Goal: Information Seeking & Learning: Learn about a topic

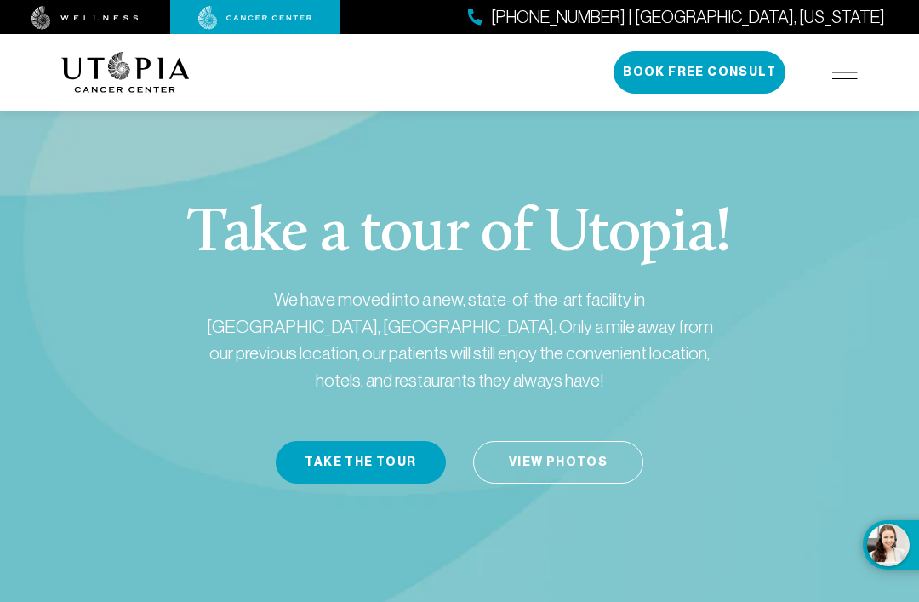
click at [840, 76] on img at bounding box center [846, 73] width 26 height 14
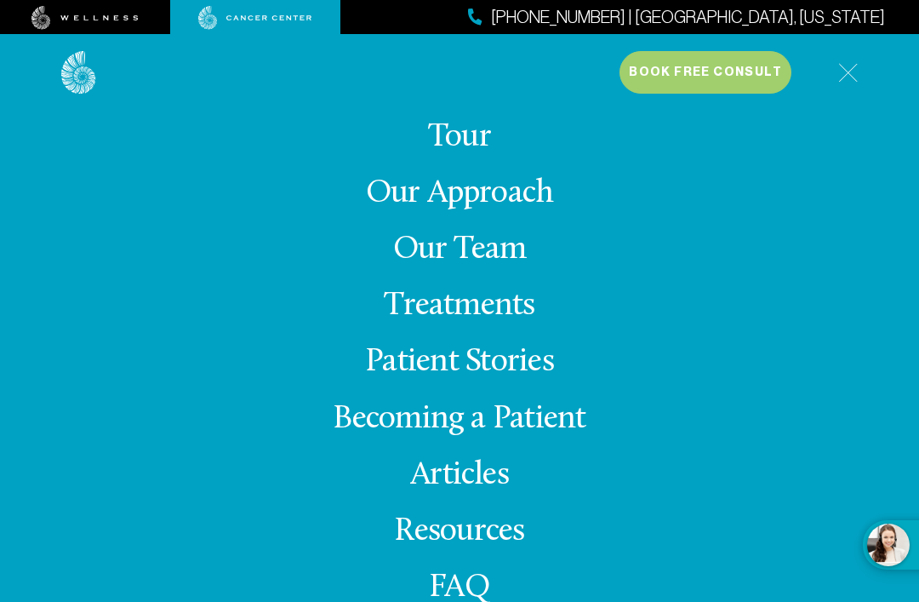
click at [495, 323] on link "Treatments" at bounding box center [459, 305] width 151 height 33
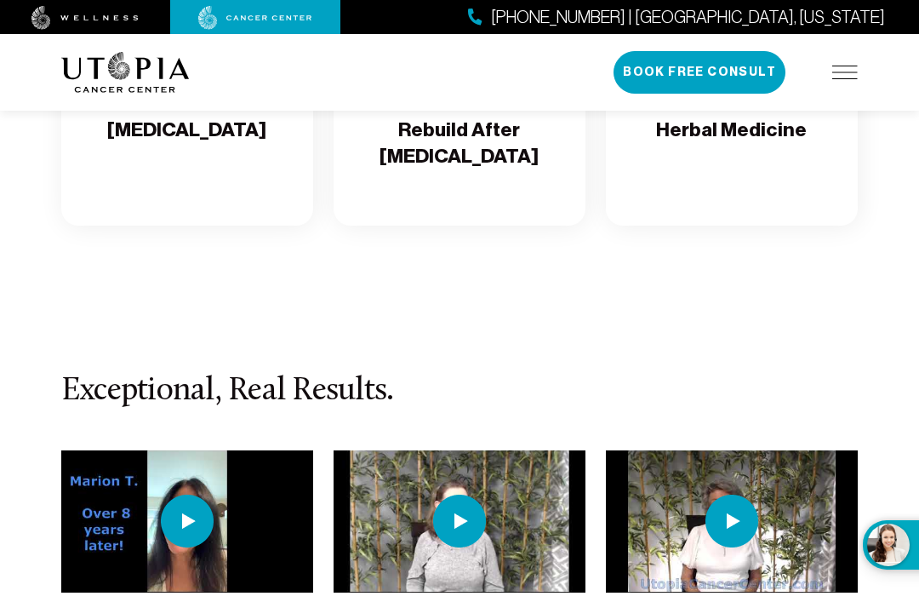
scroll to position [3739, 0]
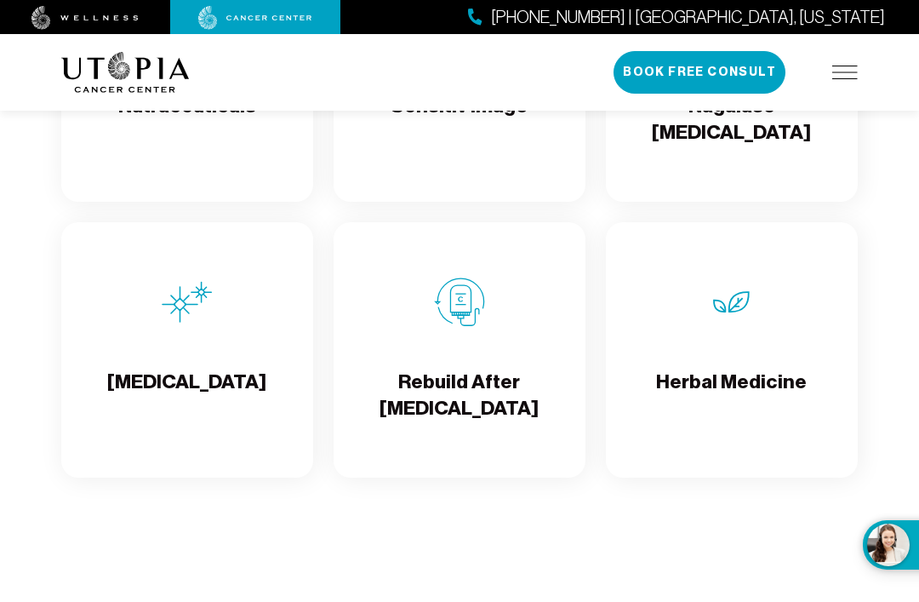
click at [197, 370] on div "[MEDICAL_DATA]" at bounding box center [187, 349] width 252 height 255
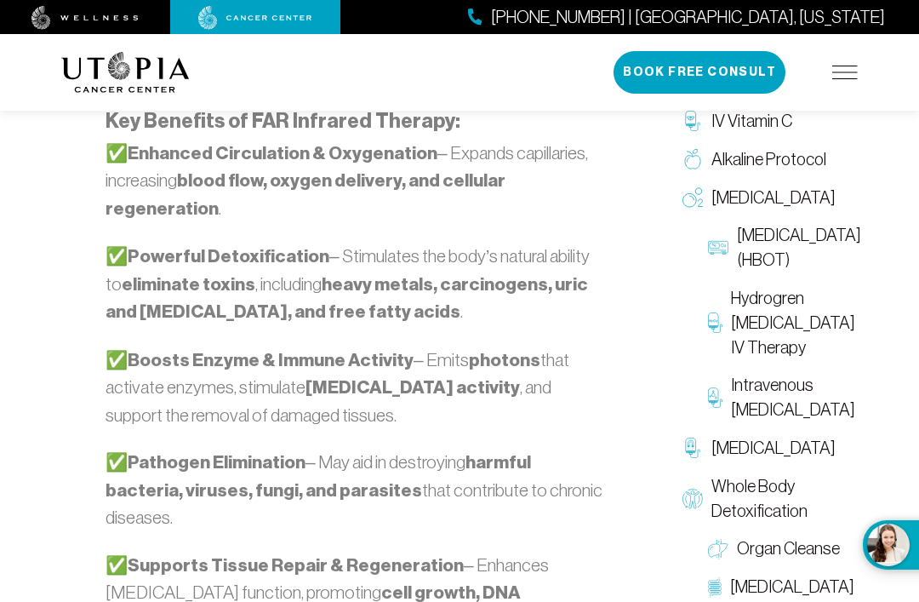
scroll to position [1473, 0]
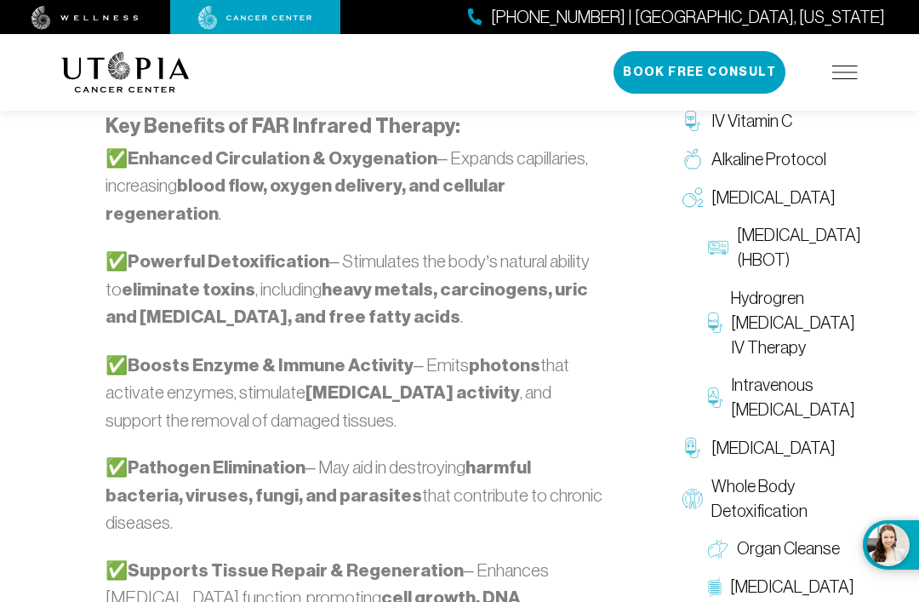
click at [771, 269] on span "[MEDICAL_DATA] (HBOT)" at bounding box center [799, 247] width 124 height 49
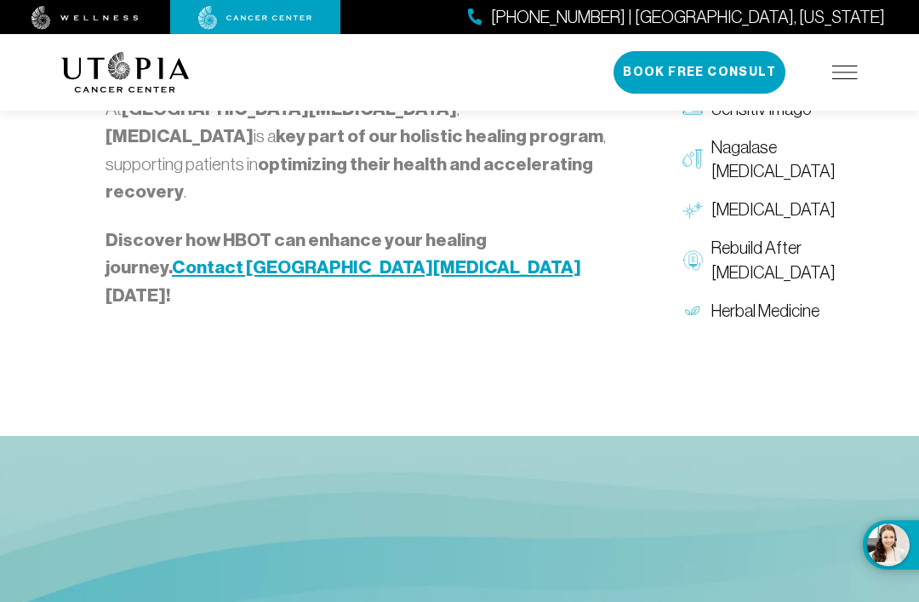
scroll to position [3236, 0]
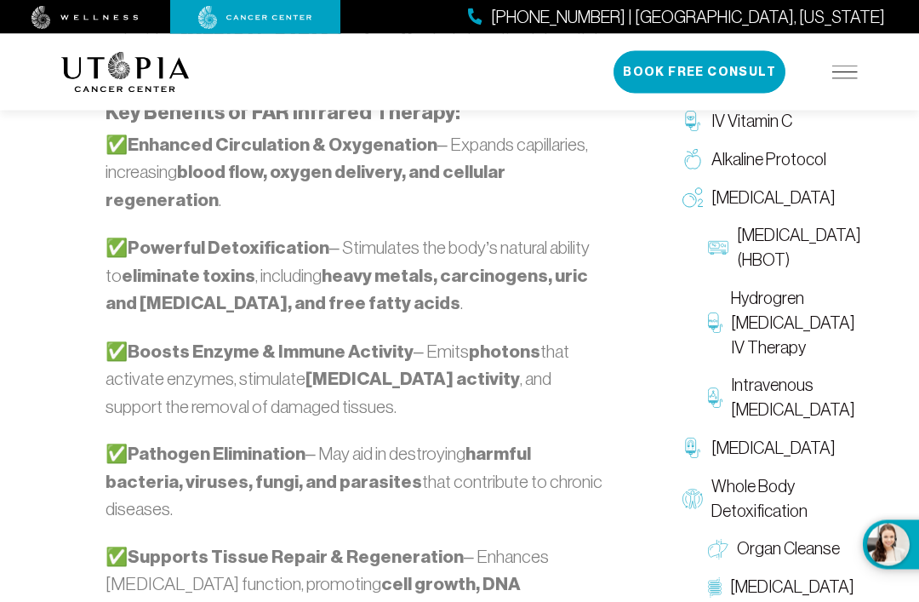
scroll to position [1473, 0]
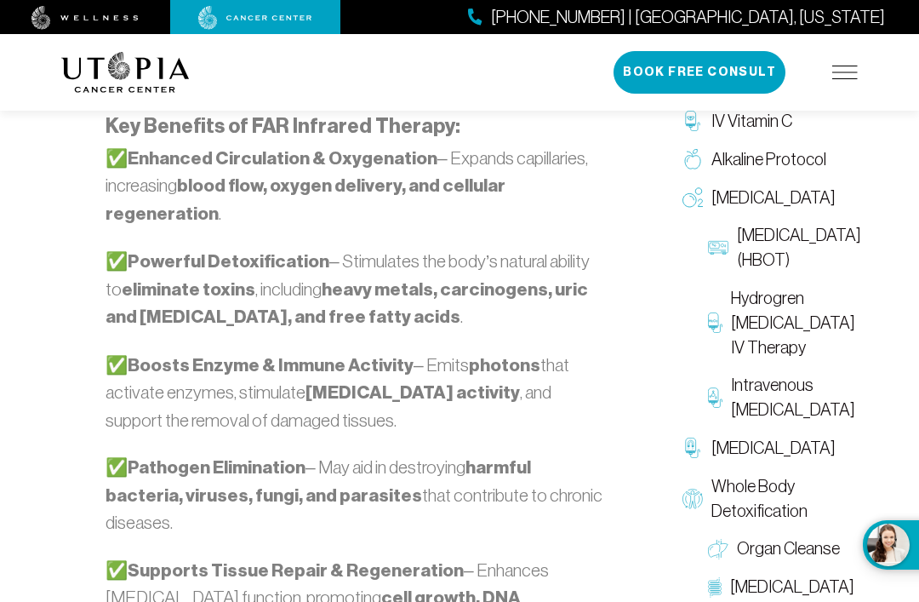
scroll to position [3739, 0]
